Goal: Information Seeking & Learning: Compare options

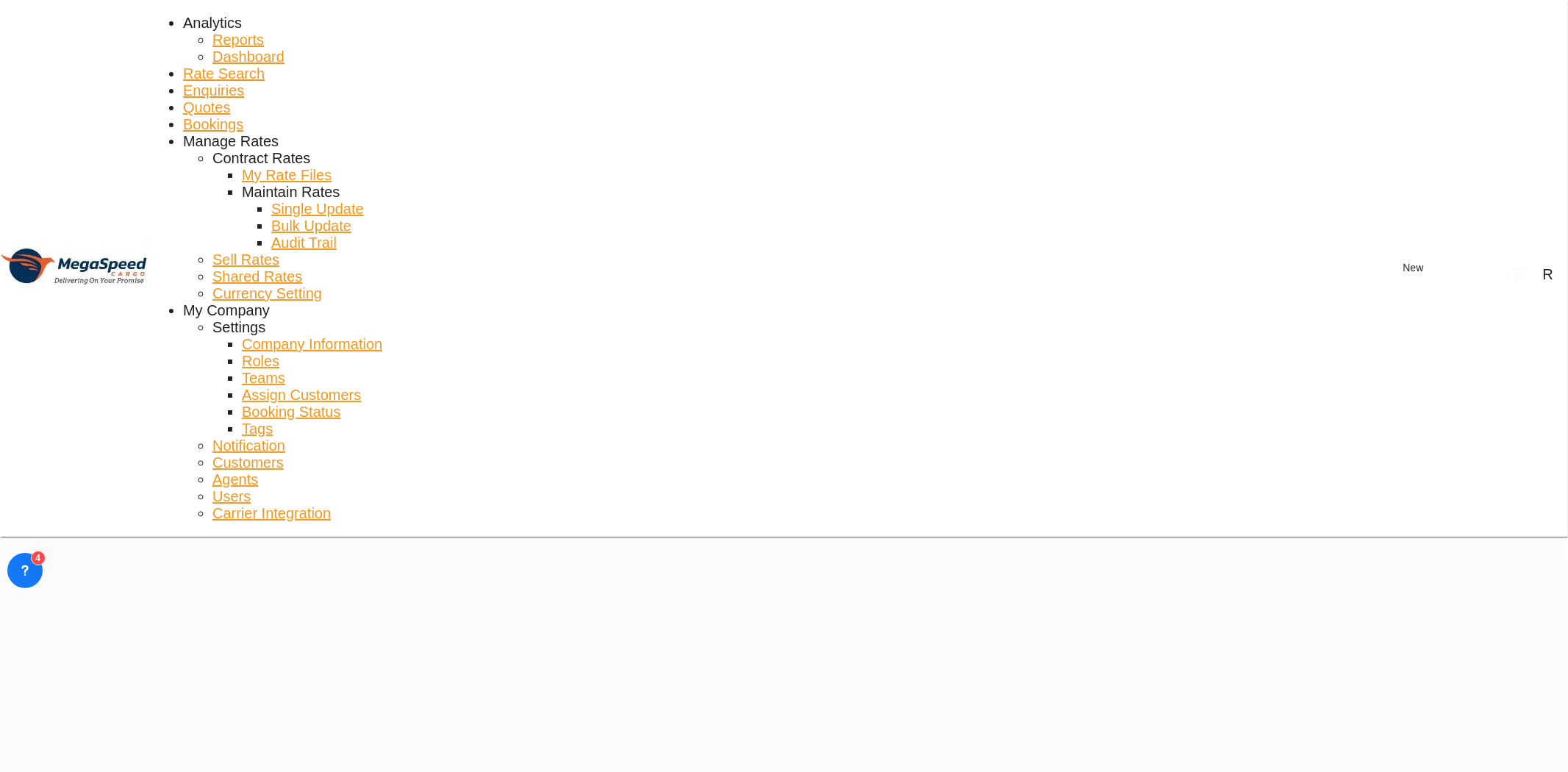
click at [264, 65] on span "Rate Search" at bounding box center [224, 73] width 81 height 16
